Goal: Communication & Community: Connect with others

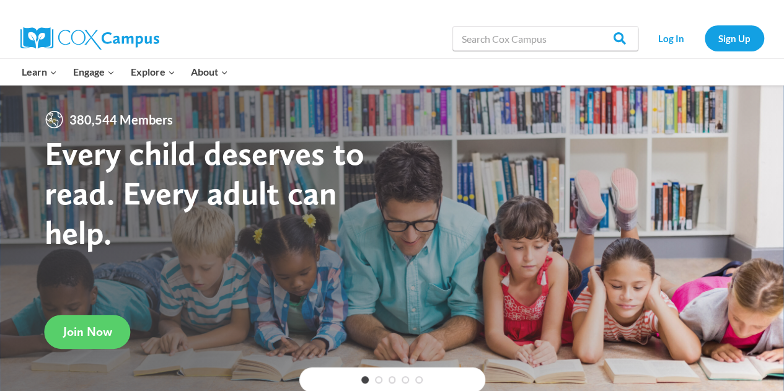
drag, startPoint x: 542, startPoint y: 2, endPoint x: 316, endPoint y: 36, distance: 228.9
click at [316, 36] on div "Search in https://coxcampus.org/ Search Search Log In Sign Up" at bounding box center [535, 39] width 459 height 40
click at [668, 40] on link "Log In" at bounding box center [672, 37] width 54 height 25
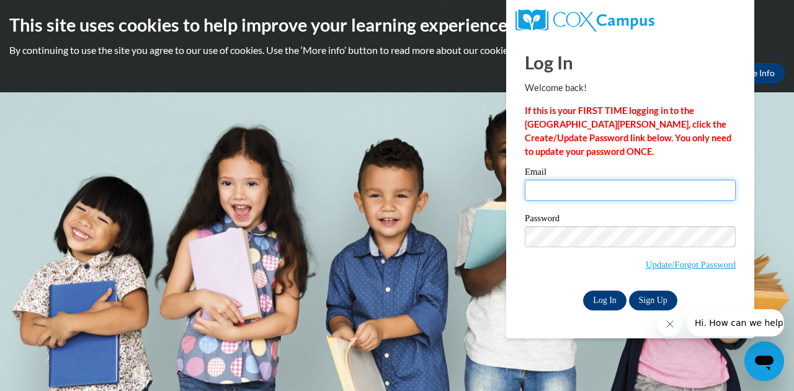
type input "ckellum@atlantaspeechschool.org"
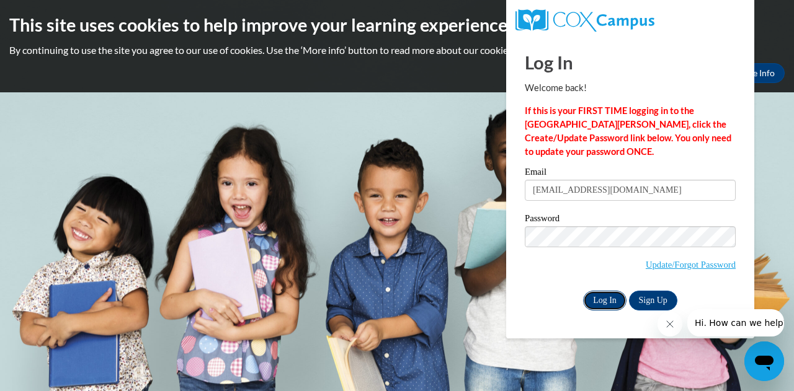
click at [605, 304] on input "Log In" at bounding box center [604, 301] width 43 height 20
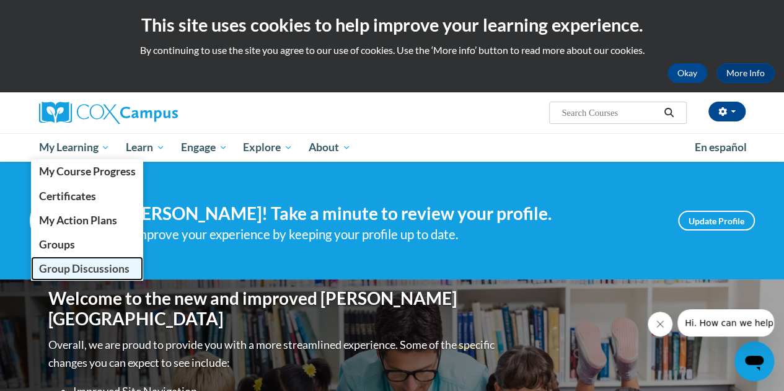
click at [86, 261] on link "Group Discussions" at bounding box center [87, 269] width 113 height 24
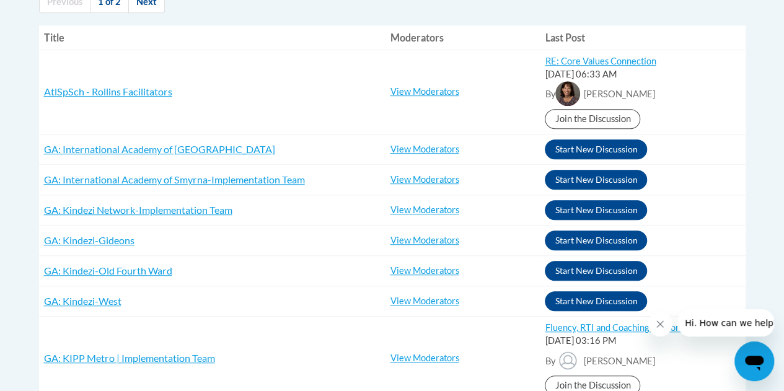
scroll to position [304, 0]
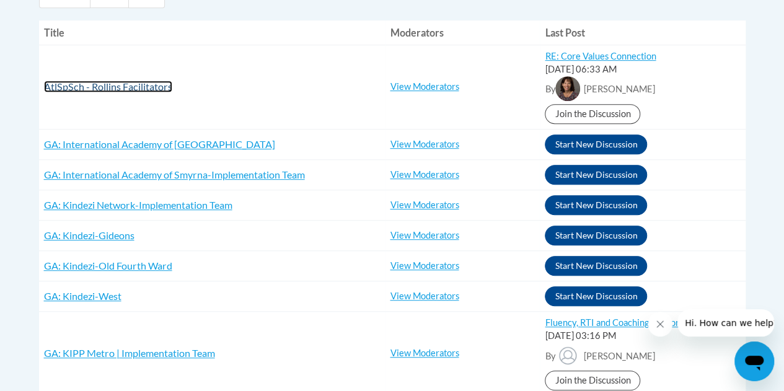
click at [109, 86] on span "AtlSpSch - Rollins Facilitators" at bounding box center [108, 87] width 128 height 12
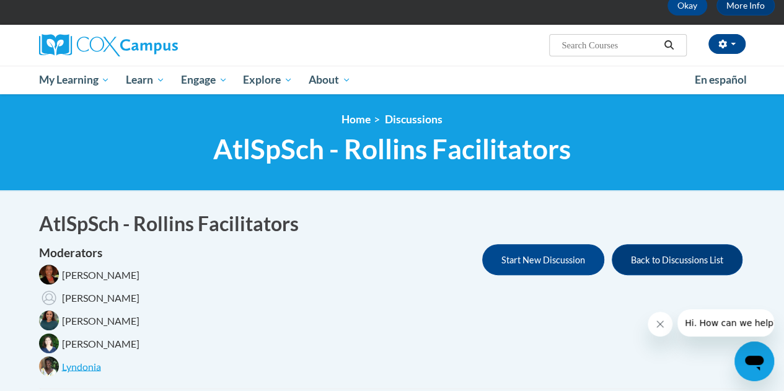
scroll to position [66, 0]
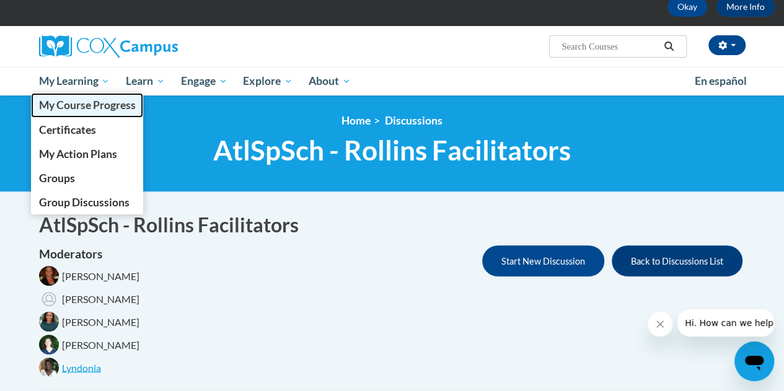
click at [78, 94] on link "My Course Progress" at bounding box center [87, 105] width 113 height 24
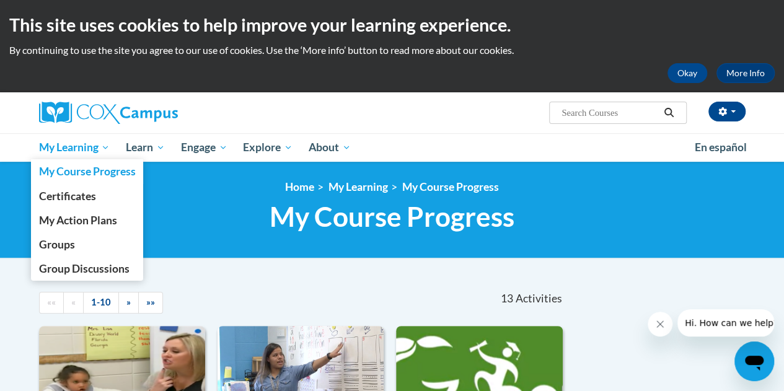
click at [73, 154] on span "My Learning" at bounding box center [73, 147] width 71 height 15
click at [96, 255] on link "Groups" at bounding box center [87, 245] width 113 height 24
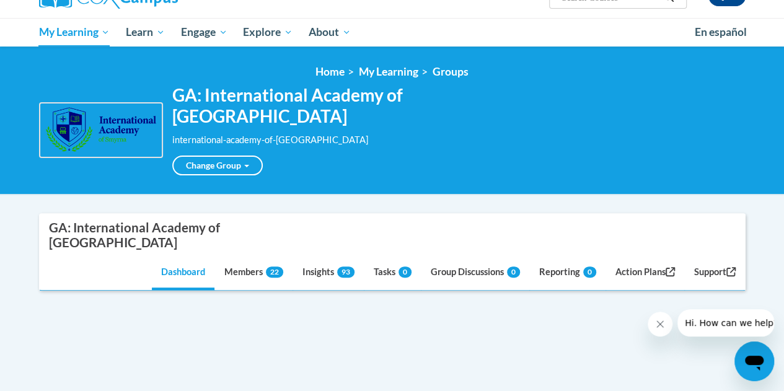
scroll to position [120, 0]
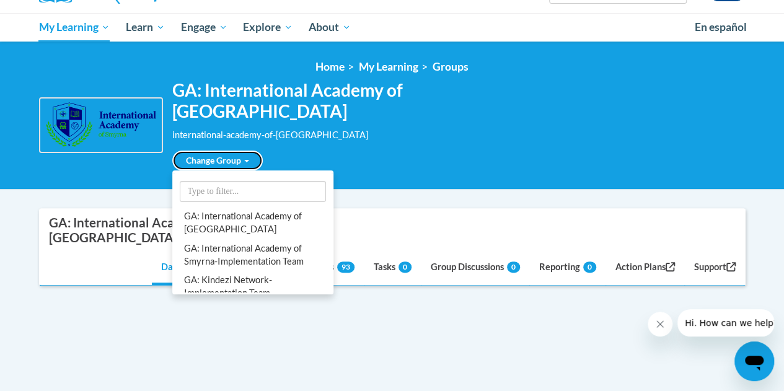
click at [247, 151] on link "Change Group" at bounding box center [217, 161] width 91 height 20
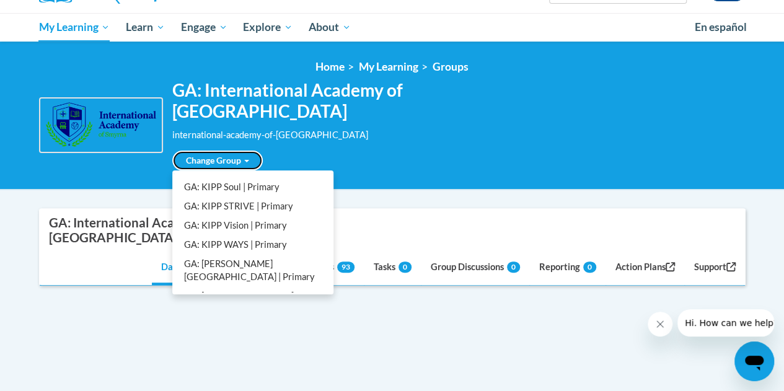
scroll to position [218, 0]
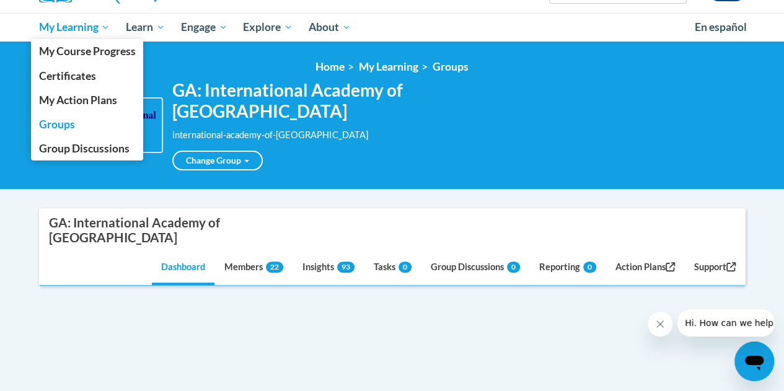
click at [79, 31] on span "My Learning" at bounding box center [73, 27] width 71 height 15
click at [114, 150] on span "Group Discussions" at bounding box center [83, 148] width 91 height 13
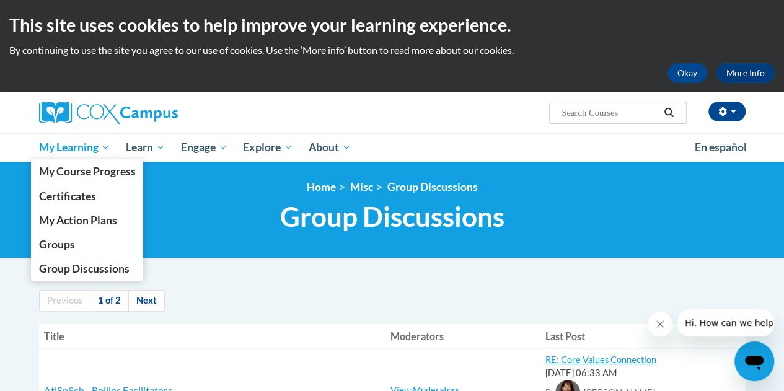
click at [85, 154] on span "My Learning" at bounding box center [73, 147] width 71 height 15
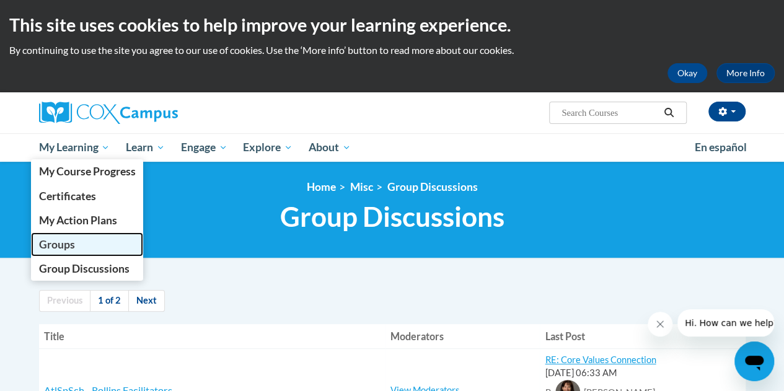
click at [92, 247] on link "Groups" at bounding box center [87, 245] width 113 height 24
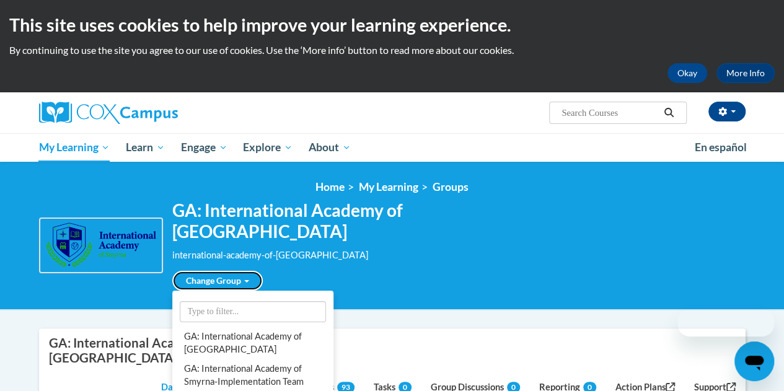
click at [237, 271] on link "Change Group" at bounding box center [217, 281] width 91 height 20
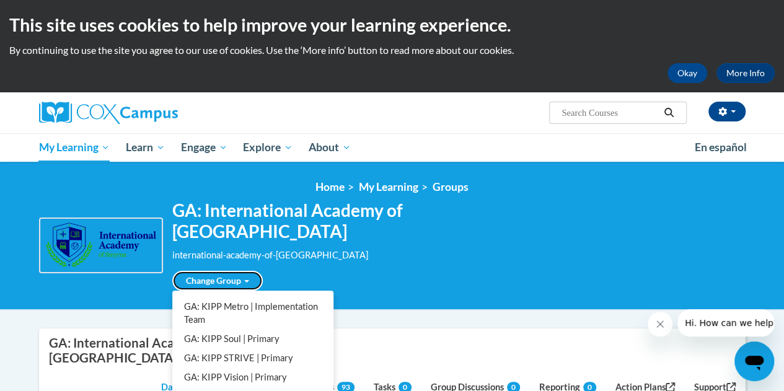
scroll to position [184, 0]
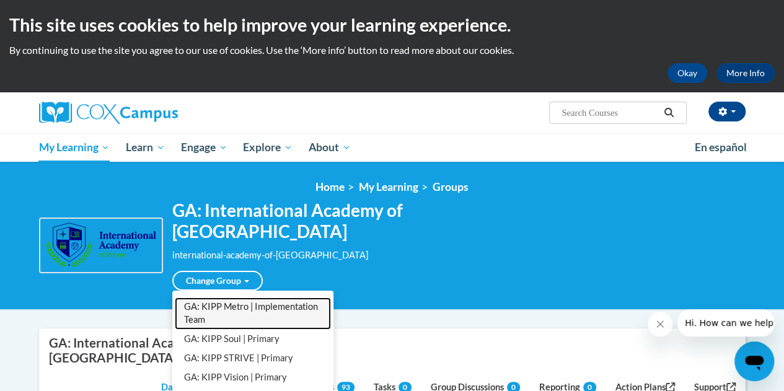
click at [255, 298] on link "GA: KIPP Metro | Implementation Team" at bounding box center [253, 314] width 156 height 32
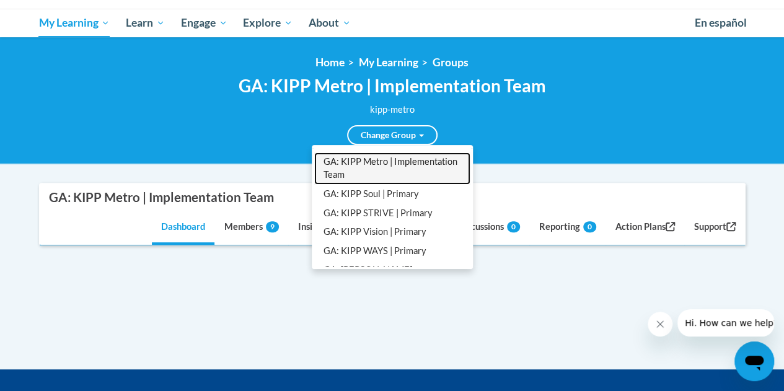
scroll to position [128, 0]
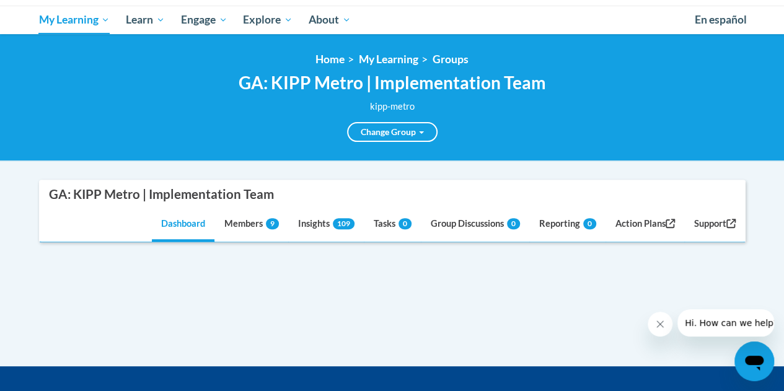
click at [537, 305] on div "Supervisor Modal Window GA: KIPP Metro | Implementation Team Dashboard Members …" at bounding box center [392, 273] width 725 height 187
click at [246, 223] on link "Members 9" at bounding box center [251, 224] width 73 height 33
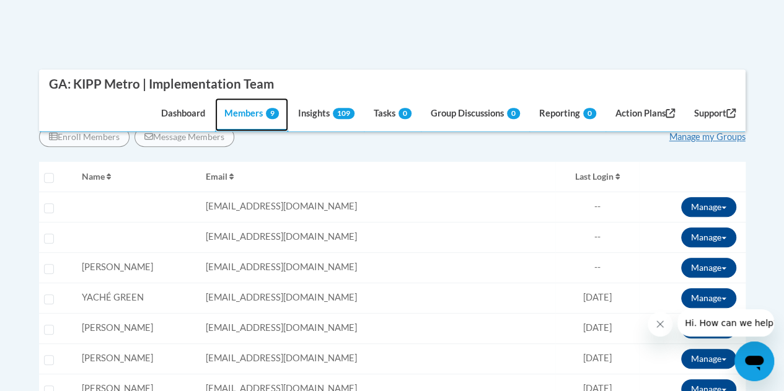
scroll to position [294, 0]
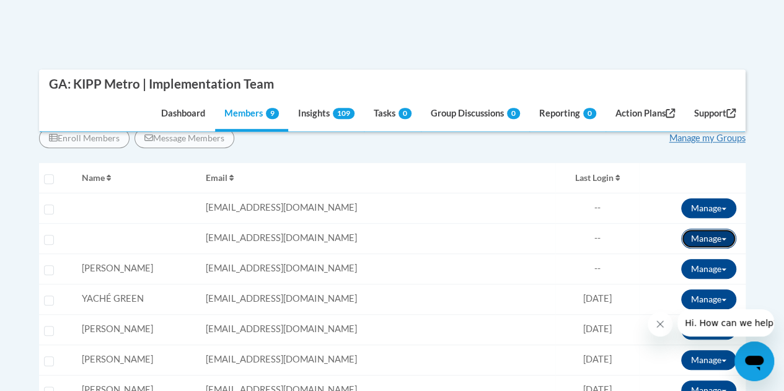
click at [702, 242] on button "Manage" at bounding box center [708, 239] width 55 height 20
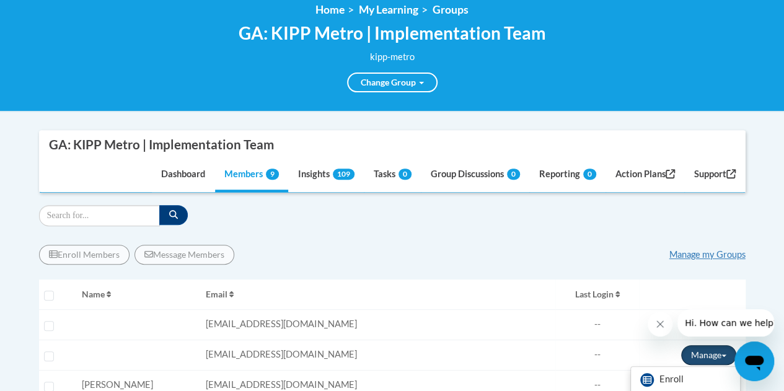
scroll to position [0, 0]
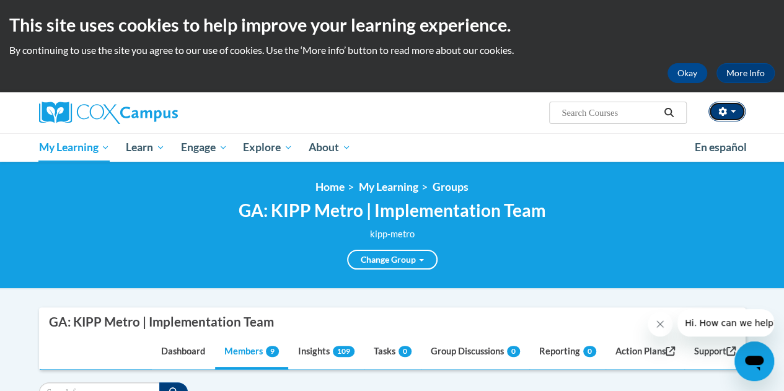
click at [717, 110] on button "button" at bounding box center [727, 112] width 37 height 20
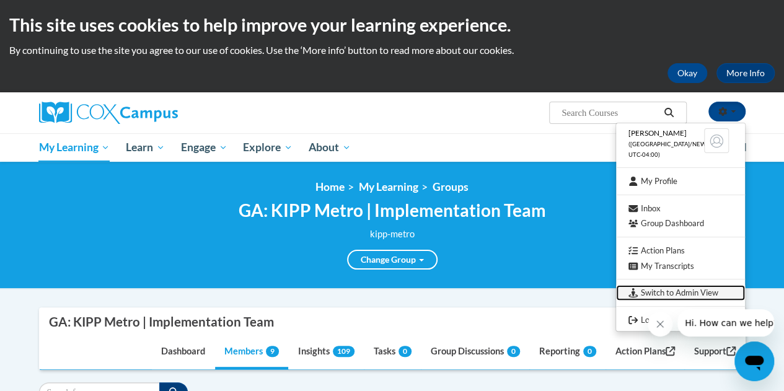
click at [650, 295] on link "Switch to Admin View" at bounding box center [680, 293] width 129 height 16
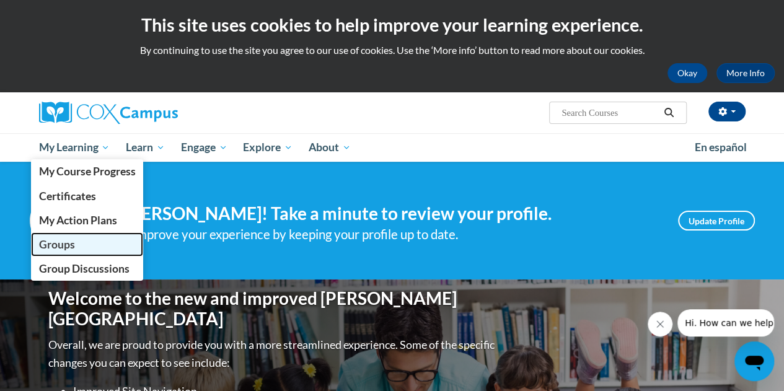
click at [62, 247] on span "Groups" at bounding box center [56, 244] width 36 height 13
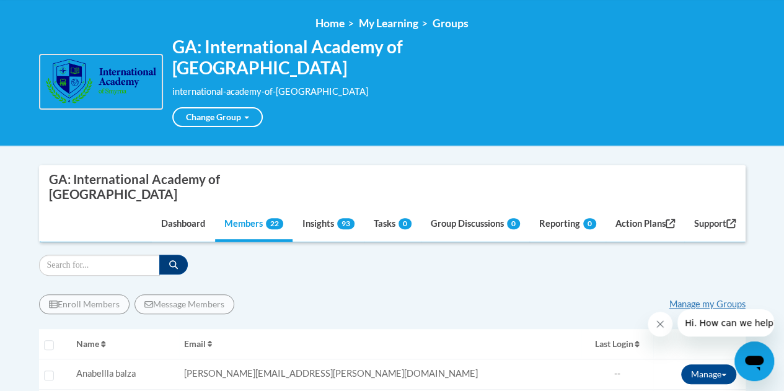
scroll to position [165, 0]
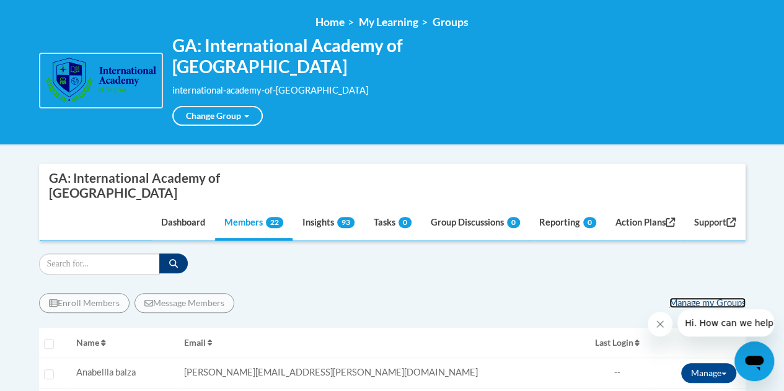
click at [720, 298] on link "Manage my Groups" at bounding box center [708, 303] width 76 height 11
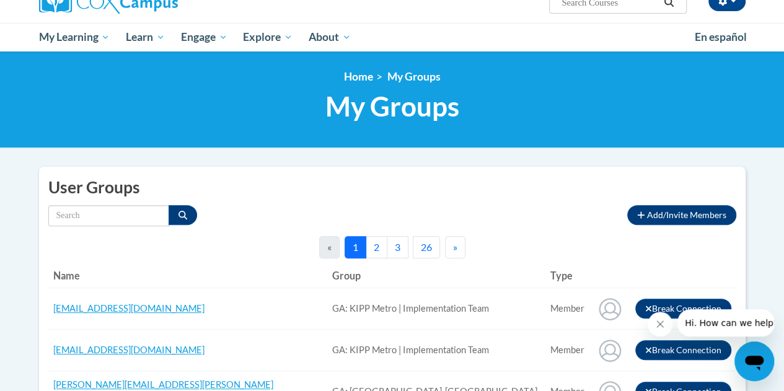
scroll to position [124, 0]
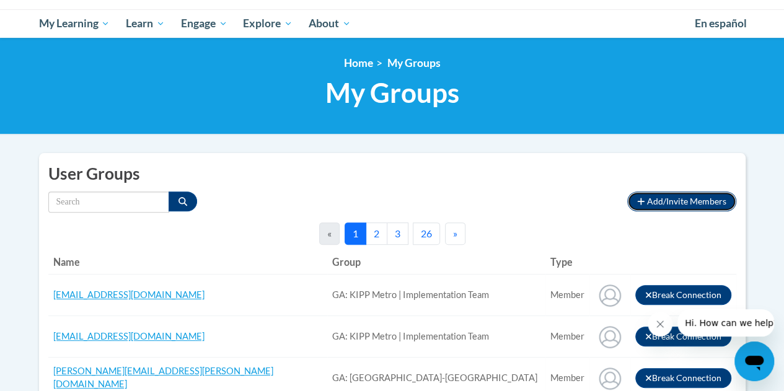
click at [676, 198] on span "Add/Invite Members" at bounding box center [686, 201] width 79 height 11
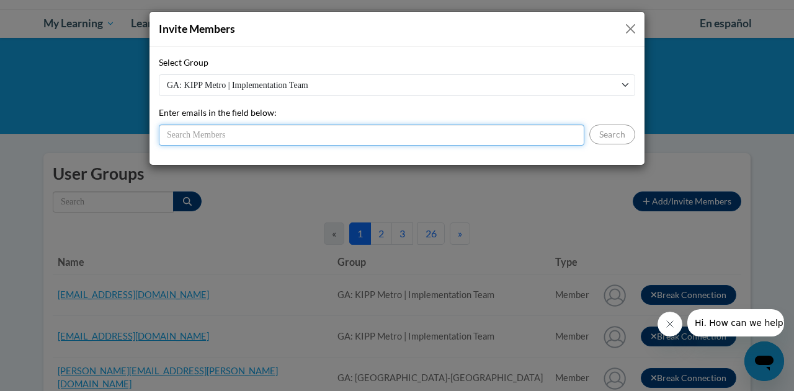
click at [476, 135] on input "Enter emails in the field below:" at bounding box center [371, 135] width 425 height 21
click at [280, 131] on input "Enter emails in the field below:" at bounding box center [371, 135] width 425 height 21
paste input "[EMAIL_ADDRESS][DOMAIN_NAME]"
type input "[EMAIL_ADDRESS][DOMAIN_NAME]"
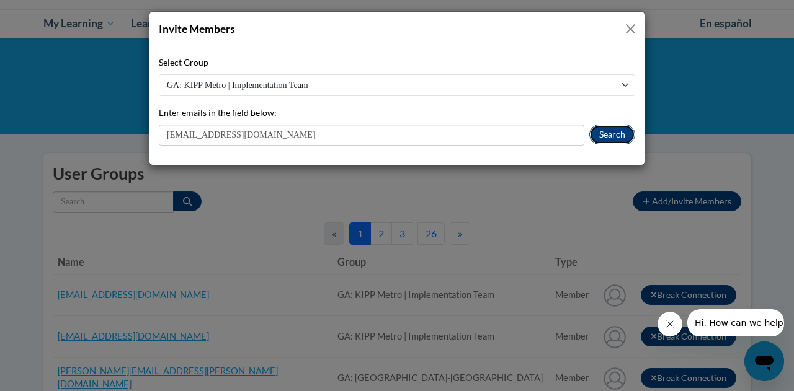
click at [607, 135] on button "Search" at bounding box center [612, 135] width 46 height 20
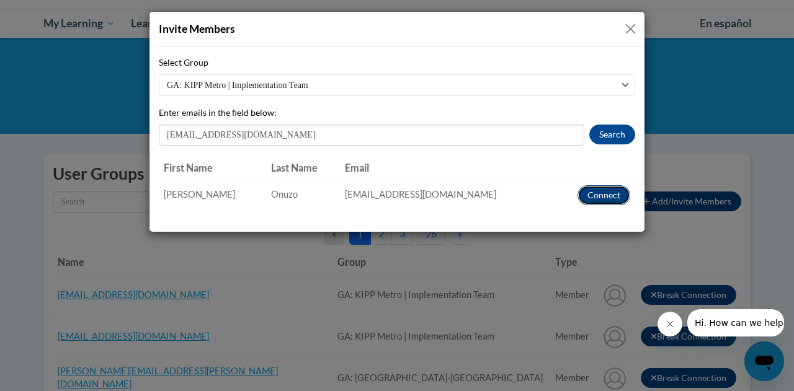
click at [611, 192] on button "Connect" at bounding box center [603, 195] width 53 height 20
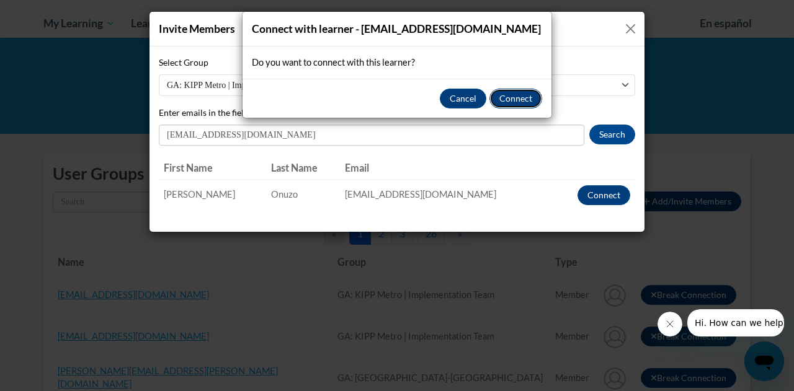
click at [513, 102] on button "Connect" at bounding box center [515, 99] width 53 height 20
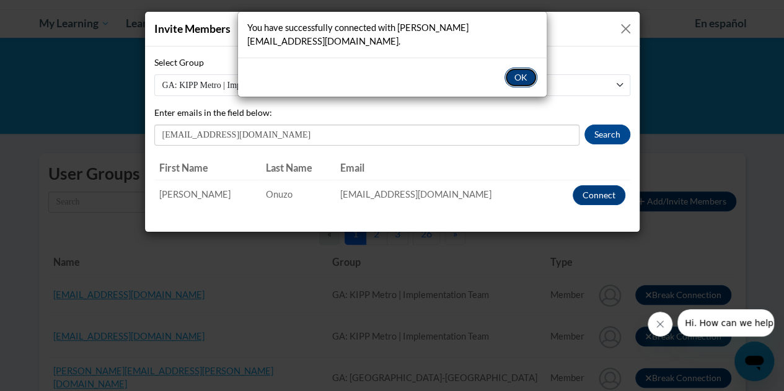
click at [515, 68] on button "OK" at bounding box center [521, 78] width 33 height 20
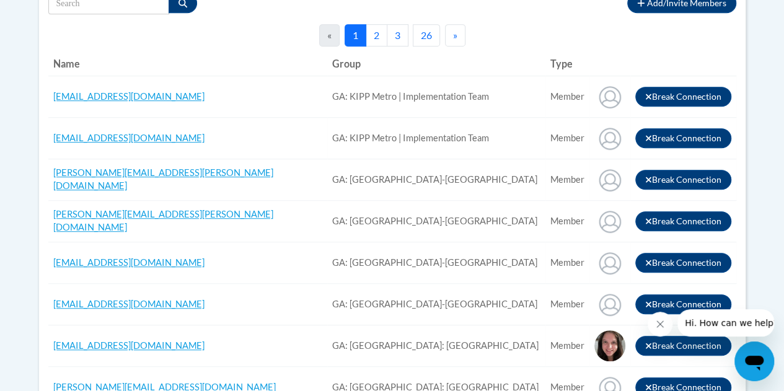
scroll to position [0, 0]
